Goal: Find specific page/section: Find specific page/section

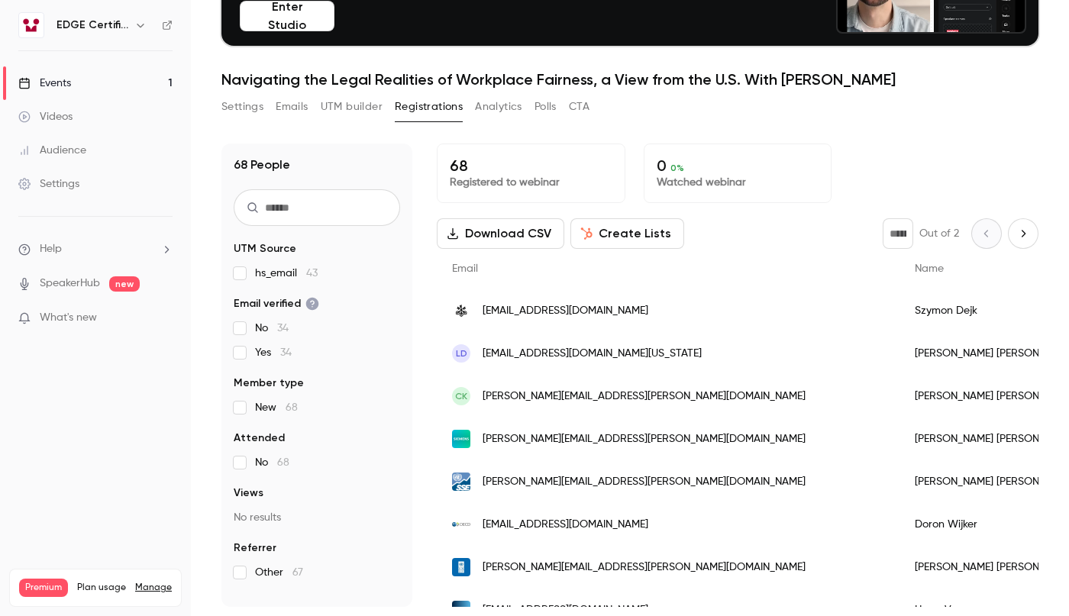
click at [507, 103] on button "Analytics" at bounding box center [498, 107] width 47 height 24
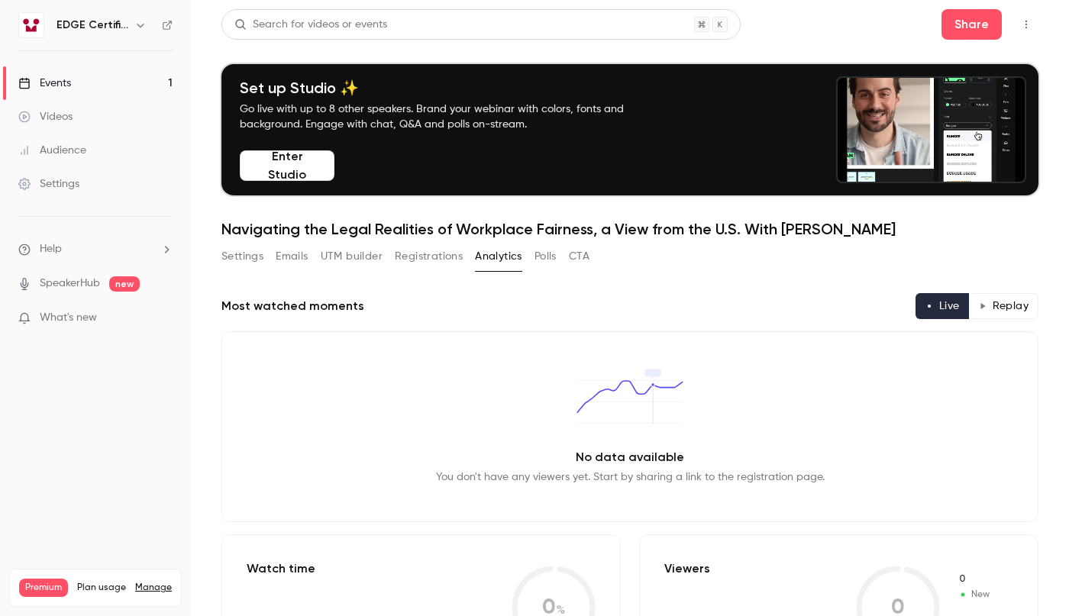
click at [80, 85] on link "Events 1" at bounding box center [95, 83] width 191 height 34
